Goal: Task Accomplishment & Management: Use online tool/utility

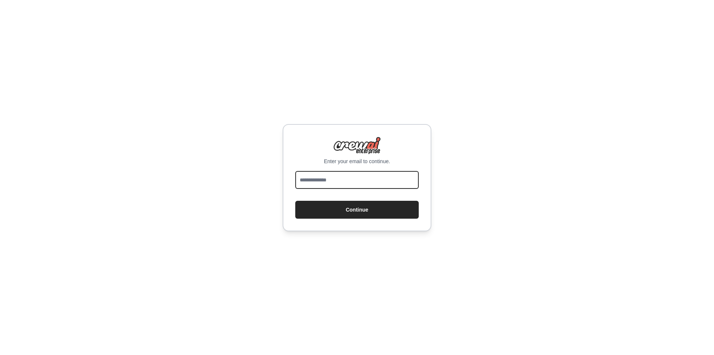
click at [338, 183] on input "email" at bounding box center [357, 180] width 124 height 18
type input "**********"
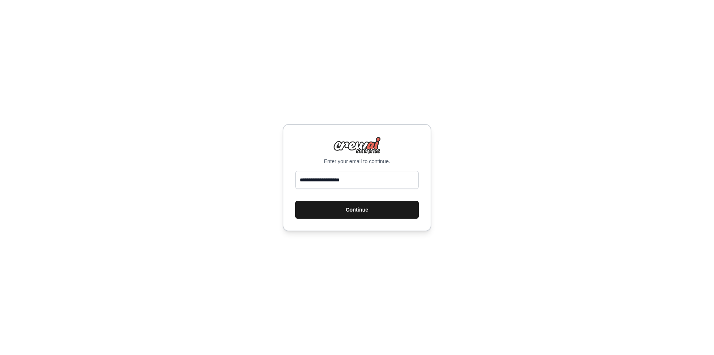
click at [352, 209] on button "Continue" at bounding box center [357, 210] width 124 height 18
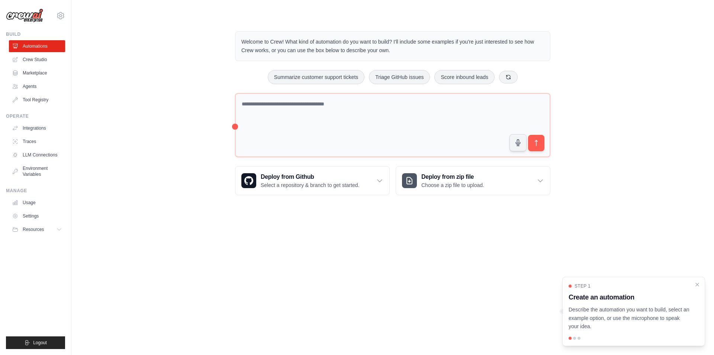
click at [647, 205] on div "Welcome to Crew! What kind of automation do you want to build? I'll include som…" at bounding box center [392, 113] width 619 height 188
click at [156, 97] on div "Welcome to Crew! What kind of automation do you want to build? I'll include som…" at bounding box center [392, 113] width 619 height 188
click at [44, 70] on link "Marketplace" at bounding box center [38, 73] width 56 height 12
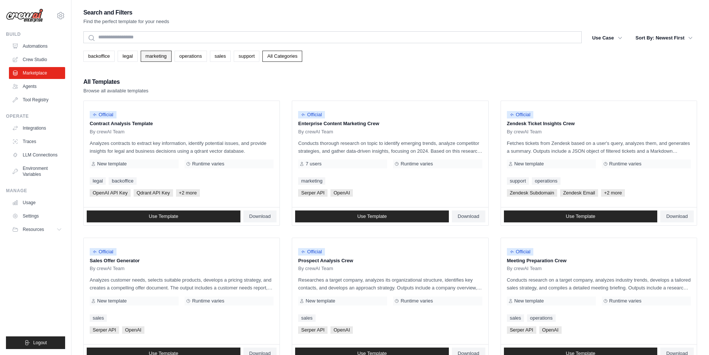
click at [167, 59] on link "marketing" at bounding box center [156, 56] width 31 height 11
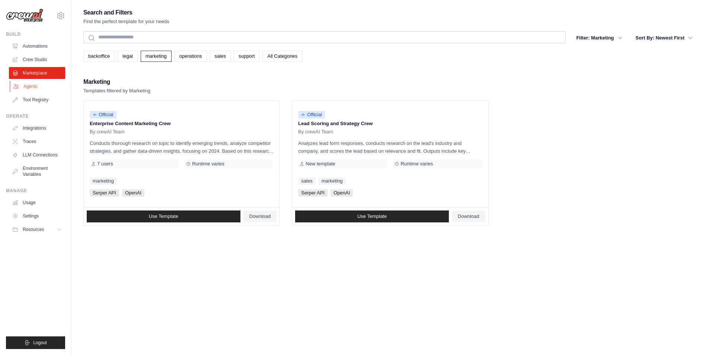
click at [23, 83] on link "Agents" at bounding box center [38, 86] width 56 height 12
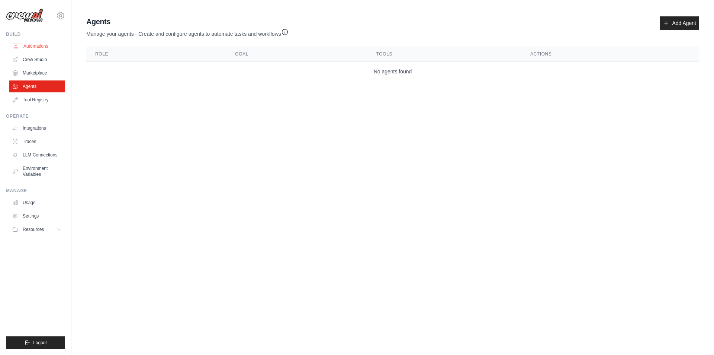
click at [41, 47] on link "Automations" at bounding box center [38, 46] width 56 height 12
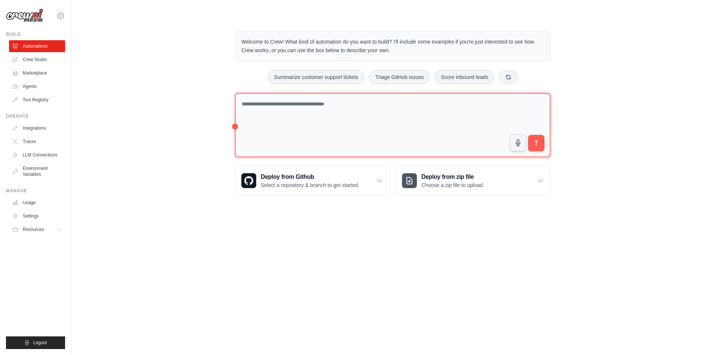
click at [357, 125] on textarea at bounding box center [393, 125] width 316 height 64
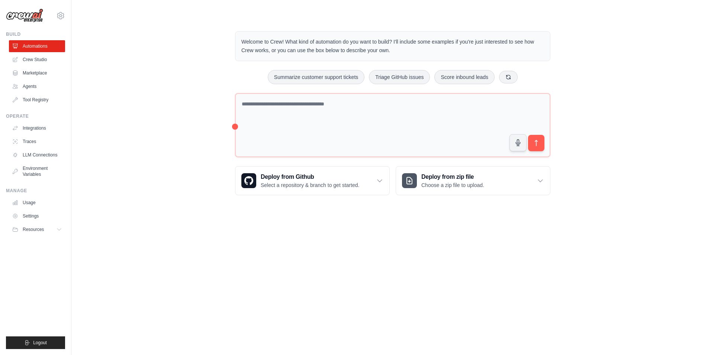
click at [173, 221] on body "[EMAIL_ADDRESS][DOMAIN_NAME] Settings Build Automations Crew Studio" at bounding box center [357, 177] width 714 height 355
click at [41, 74] on link "Marketplace" at bounding box center [38, 73] width 56 height 12
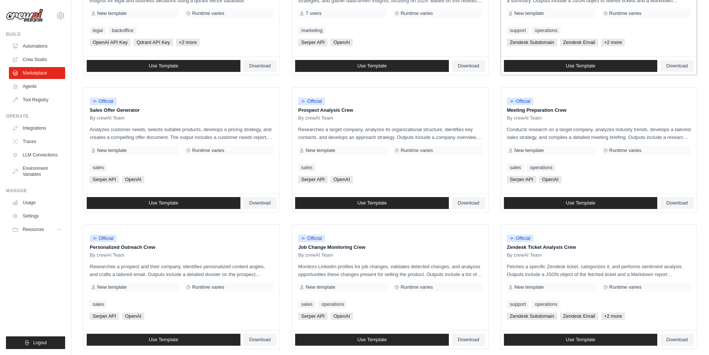
scroll to position [186, 0]
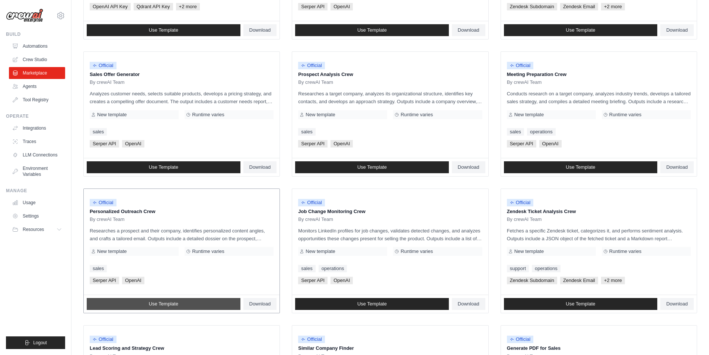
click at [155, 303] on span "Use Template" at bounding box center [163, 304] width 29 height 6
